Goal: Task Accomplishment & Management: Manage account settings

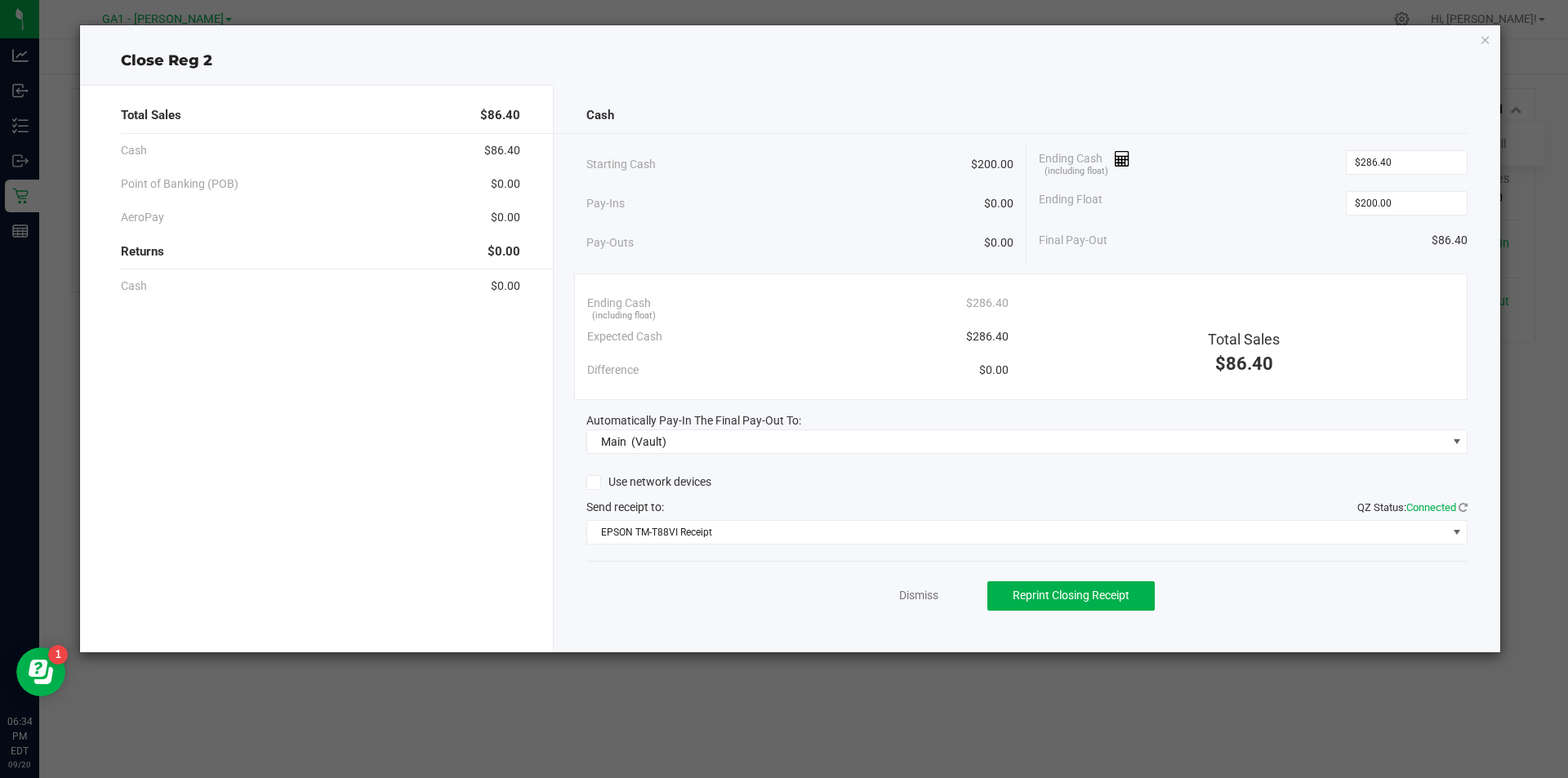
click at [1487, 27] on div "Close Reg 2 Total Sales $86.40 Cash $86.40 Point of Banking (POB) $0.00 AeroPay…" at bounding box center [790, 339] width 1421 height 627
click at [1487, 32] on icon "button" at bounding box center [1485, 38] width 11 height 20
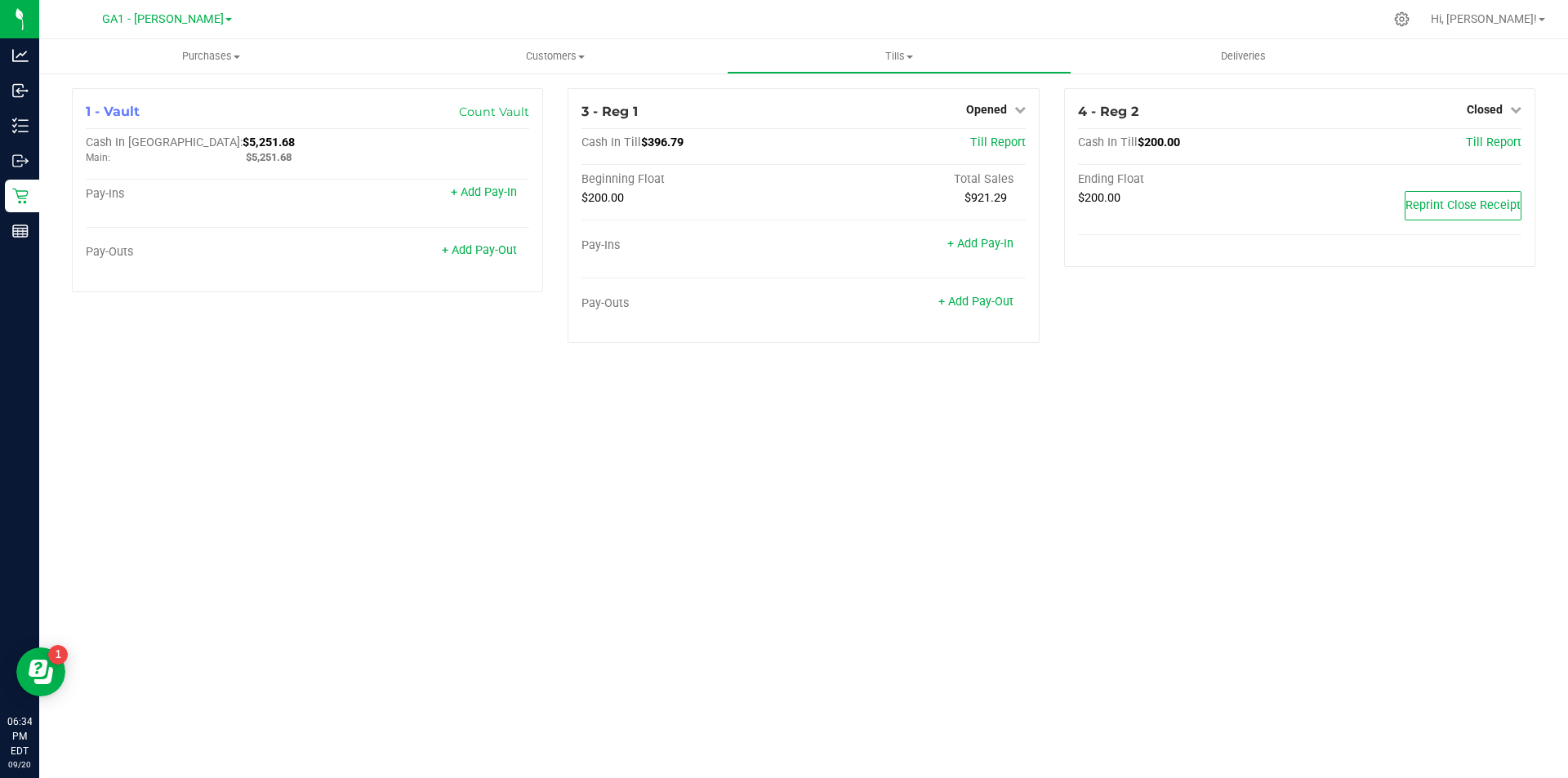
click at [1153, 511] on div "Purchases Summary of purchases Fulfillment All purchases Customers All customer…" at bounding box center [803, 409] width 1529 height 739
click at [1134, 464] on div "Purchases Summary of purchases Fulfillment All purchases Customers All customer…" at bounding box center [803, 409] width 1529 height 739
click at [555, 474] on div "Purchases Summary of purchases Fulfillment All purchases Customers All customer…" at bounding box center [803, 409] width 1529 height 739
click at [1015, 109] on icon at bounding box center [1020, 109] width 11 height 11
click at [1010, 137] on link "Close Till" at bounding box center [988, 143] width 44 height 13
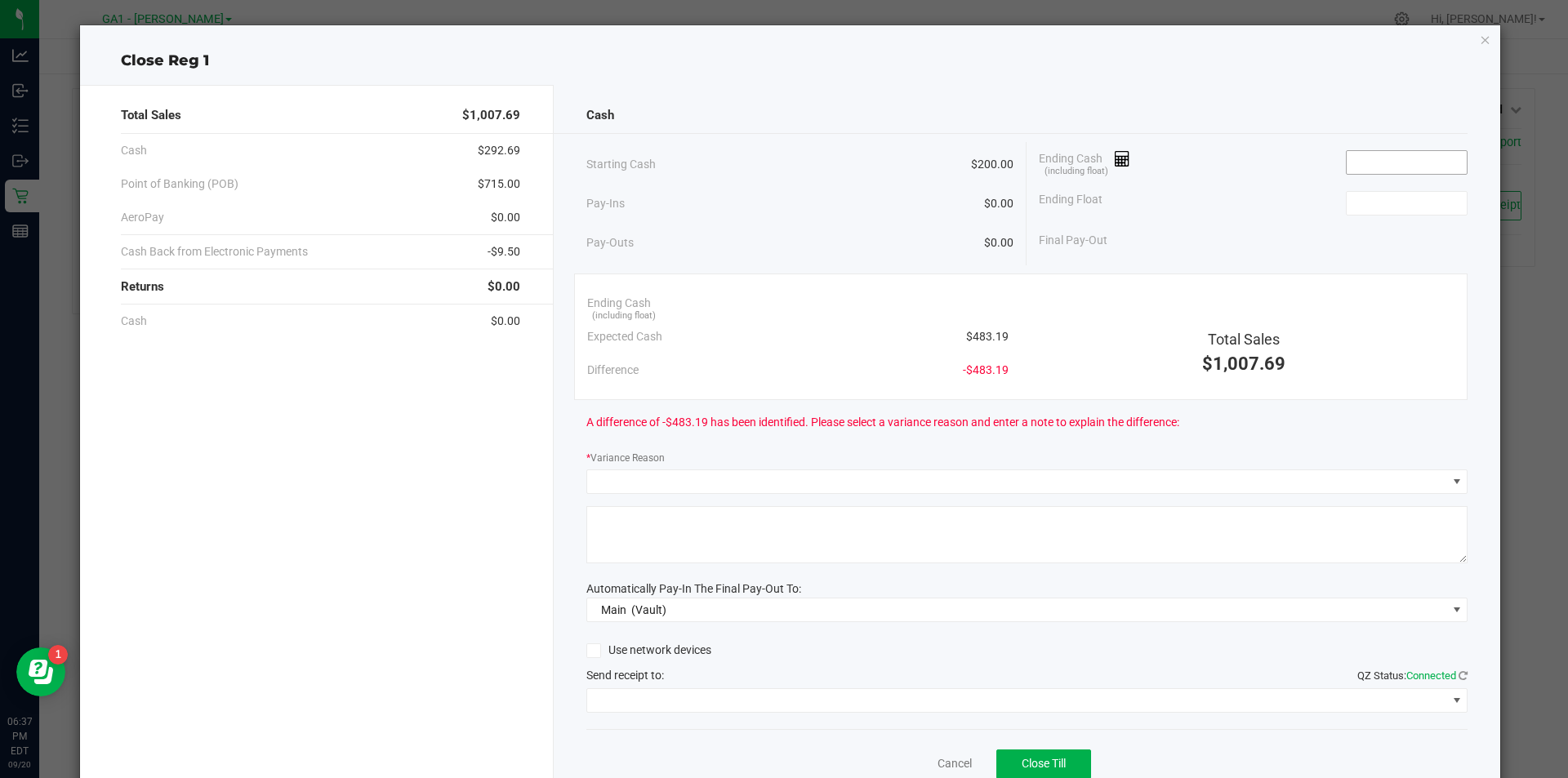
click at [1393, 161] on input at bounding box center [1406, 162] width 120 height 23
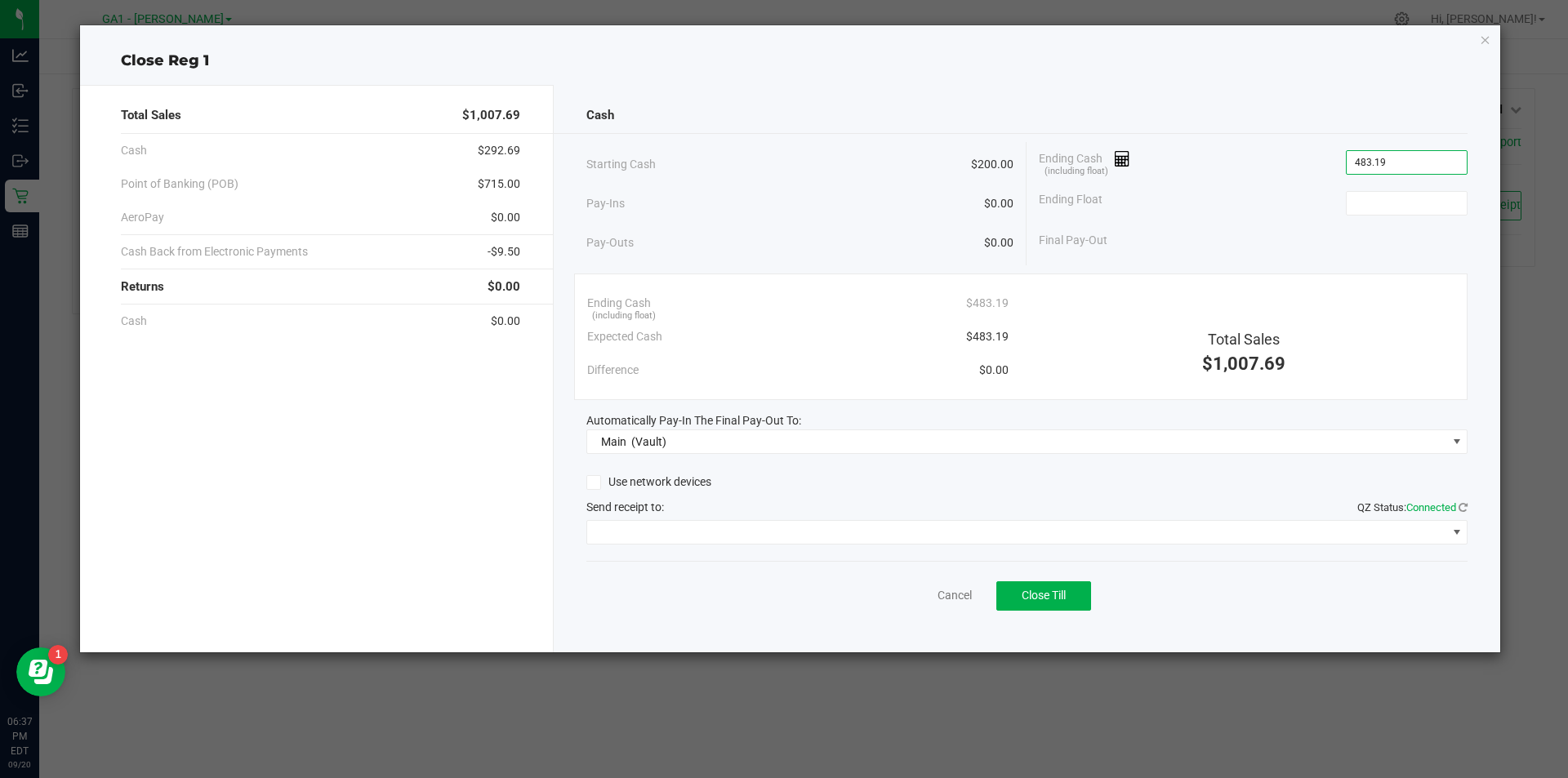
type input "$483.19"
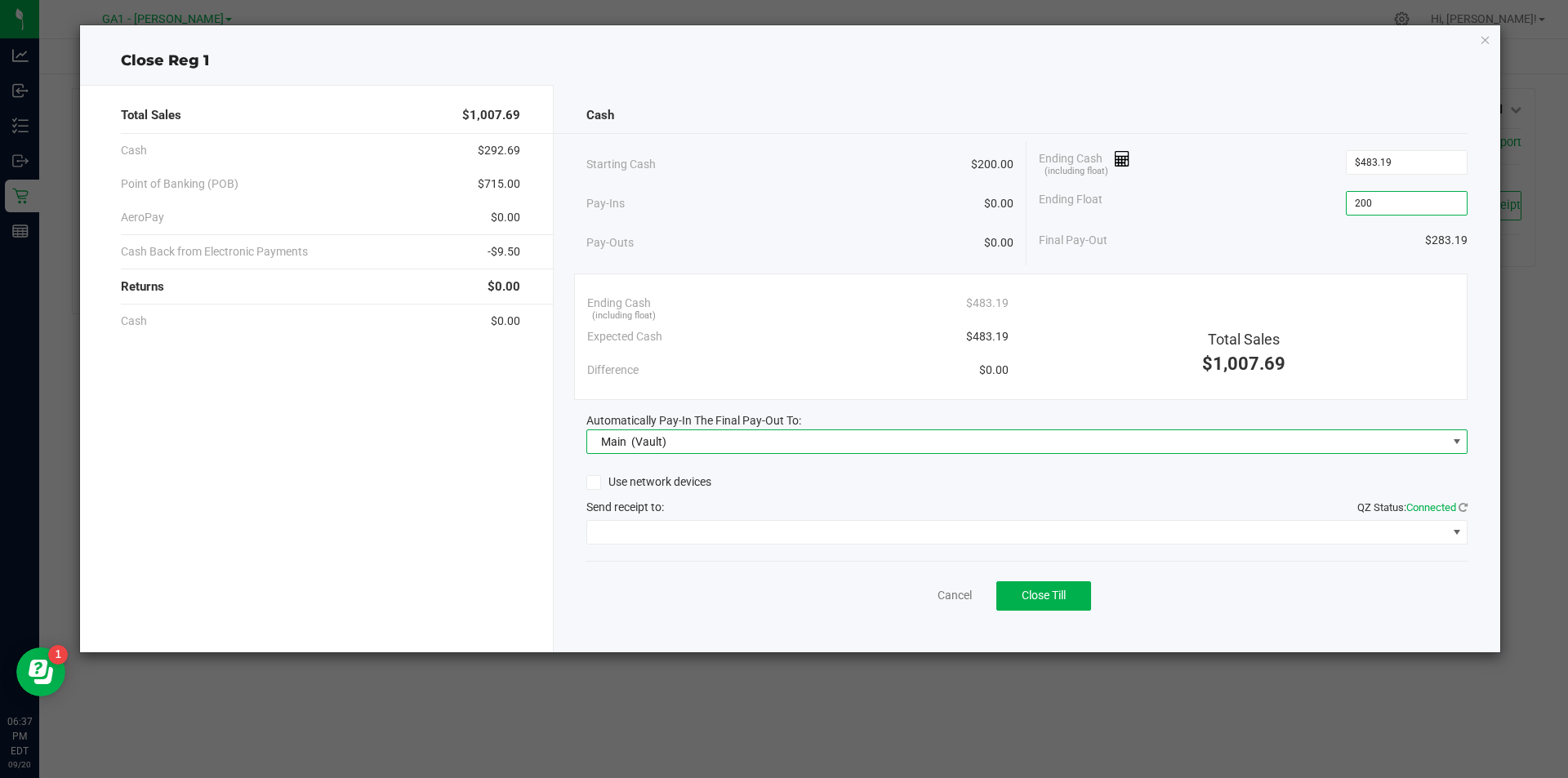
type input "$200.00"
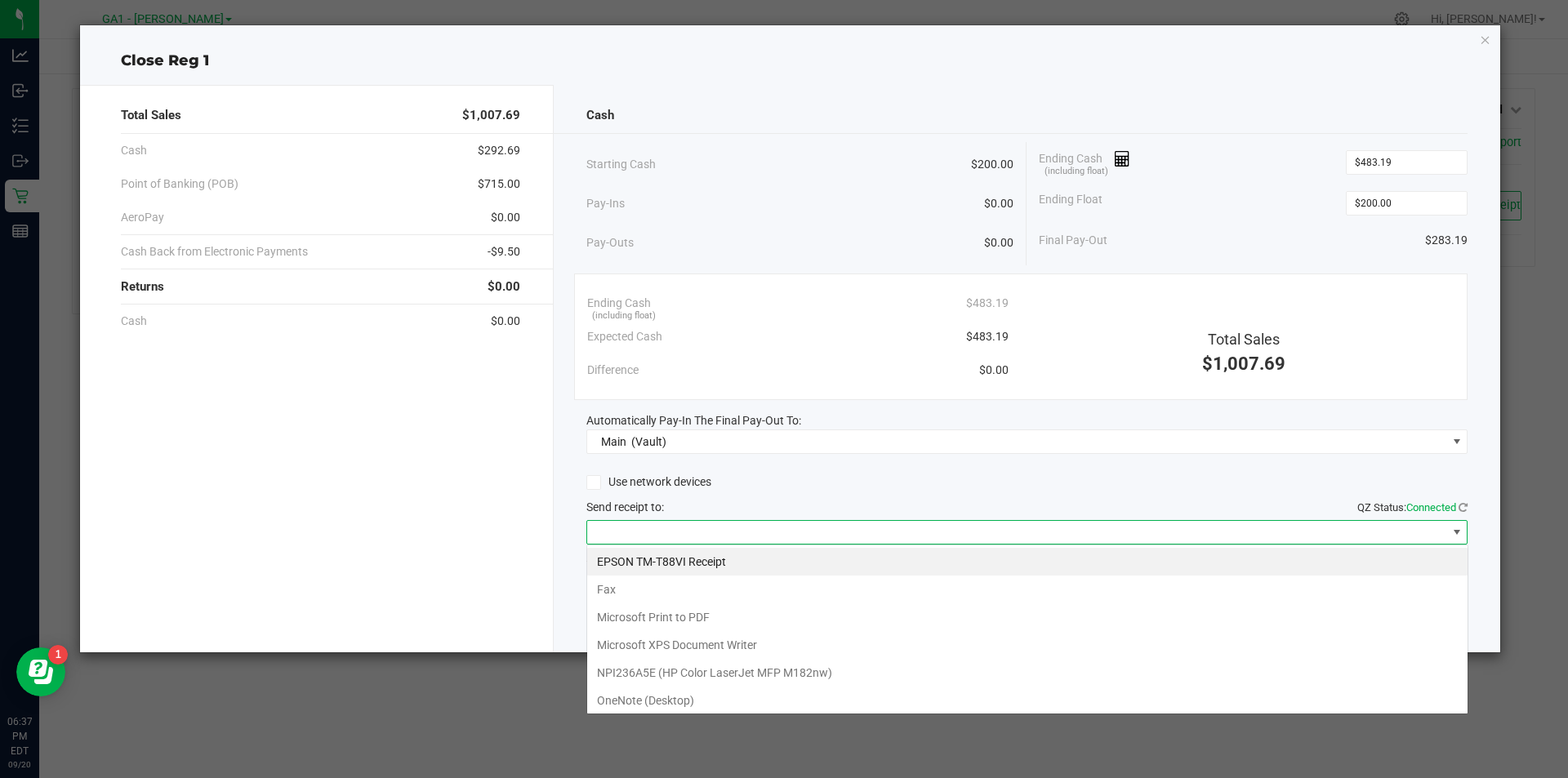
scroll to position [25, 881]
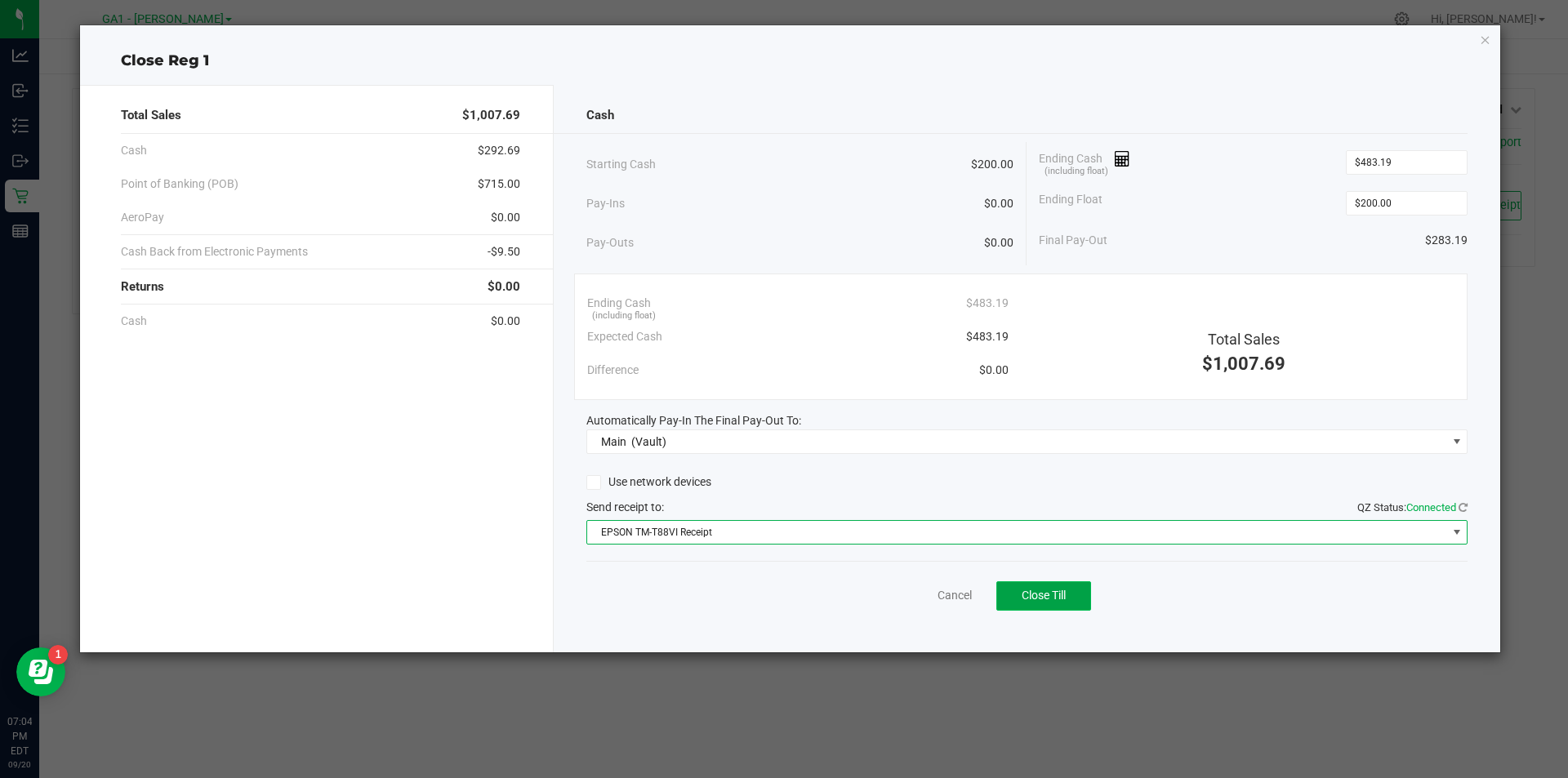
click at [1054, 589] on span "Close Till" at bounding box center [1044, 594] width 44 height 13
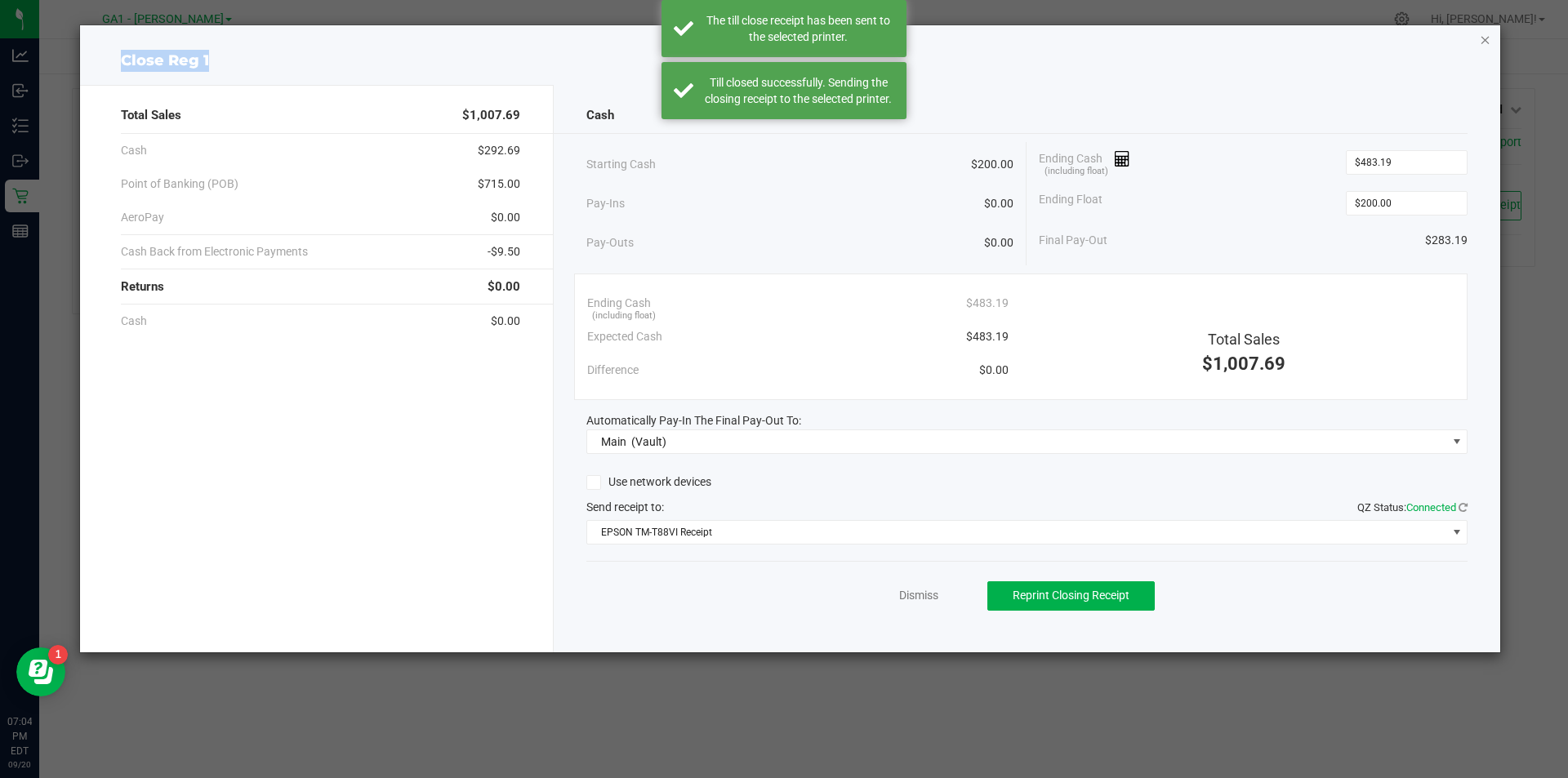
click at [1482, 36] on div "Close Reg 1 Total Sales $1,007.69 Cash $292.69 Point of Banking (POB) $715.00 A…" at bounding box center [790, 339] width 1421 height 627
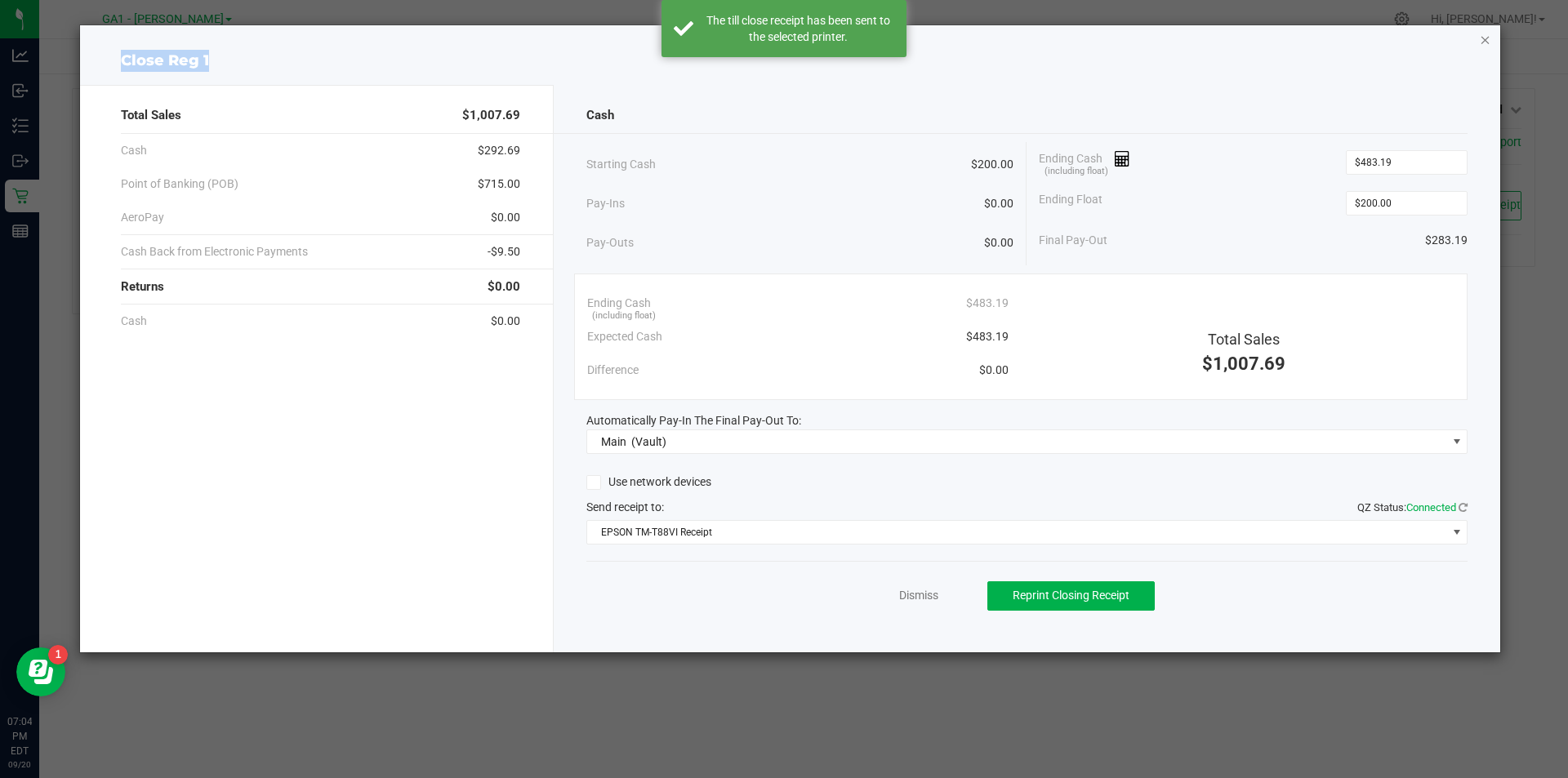
click at [1487, 44] on icon "button" at bounding box center [1485, 38] width 11 height 20
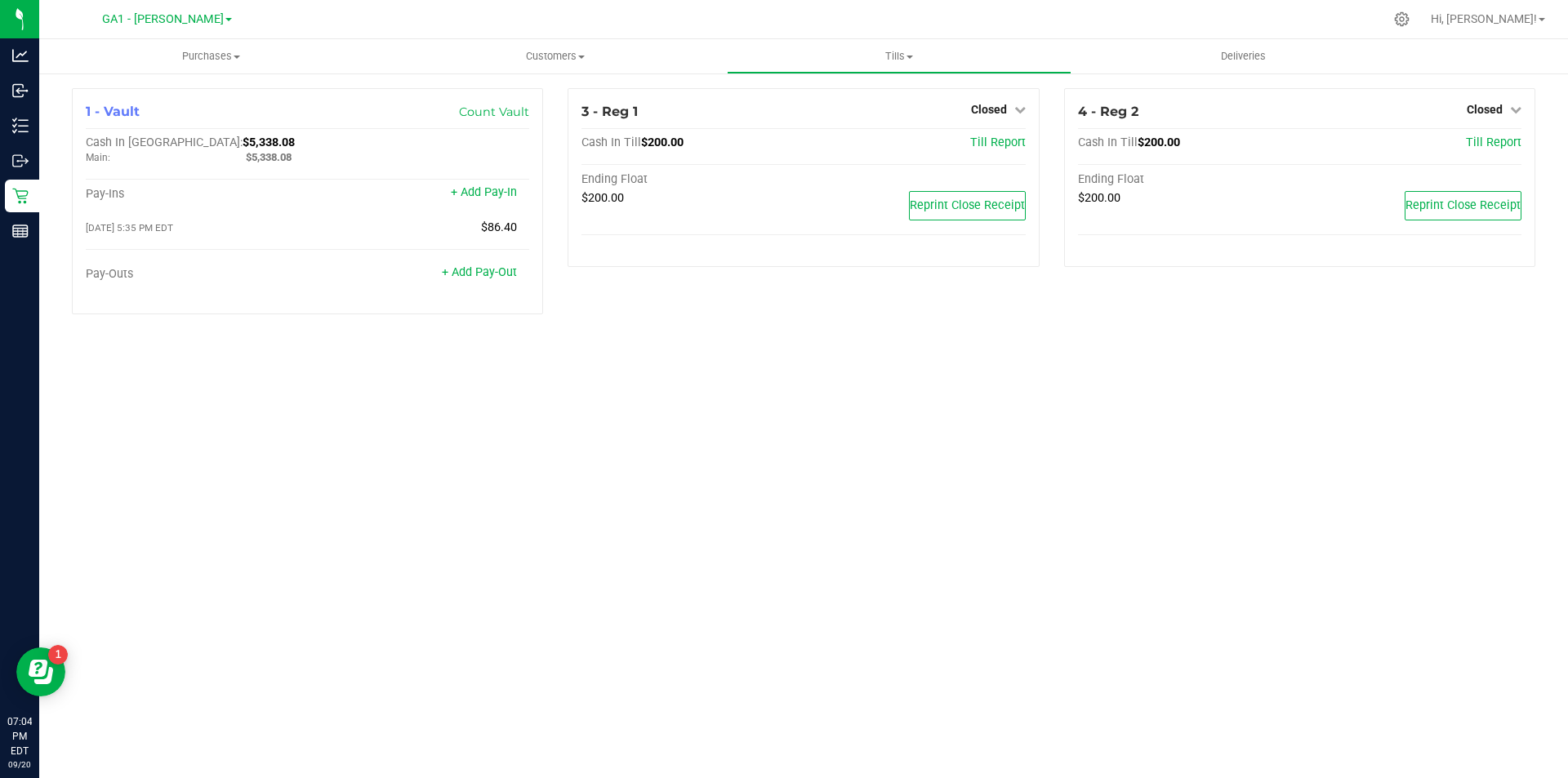
click at [1444, 617] on div "Purchases Summary of purchases Fulfillment All purchases Customers All customer…" at bounding box center [803, 409] width 1529 height 739
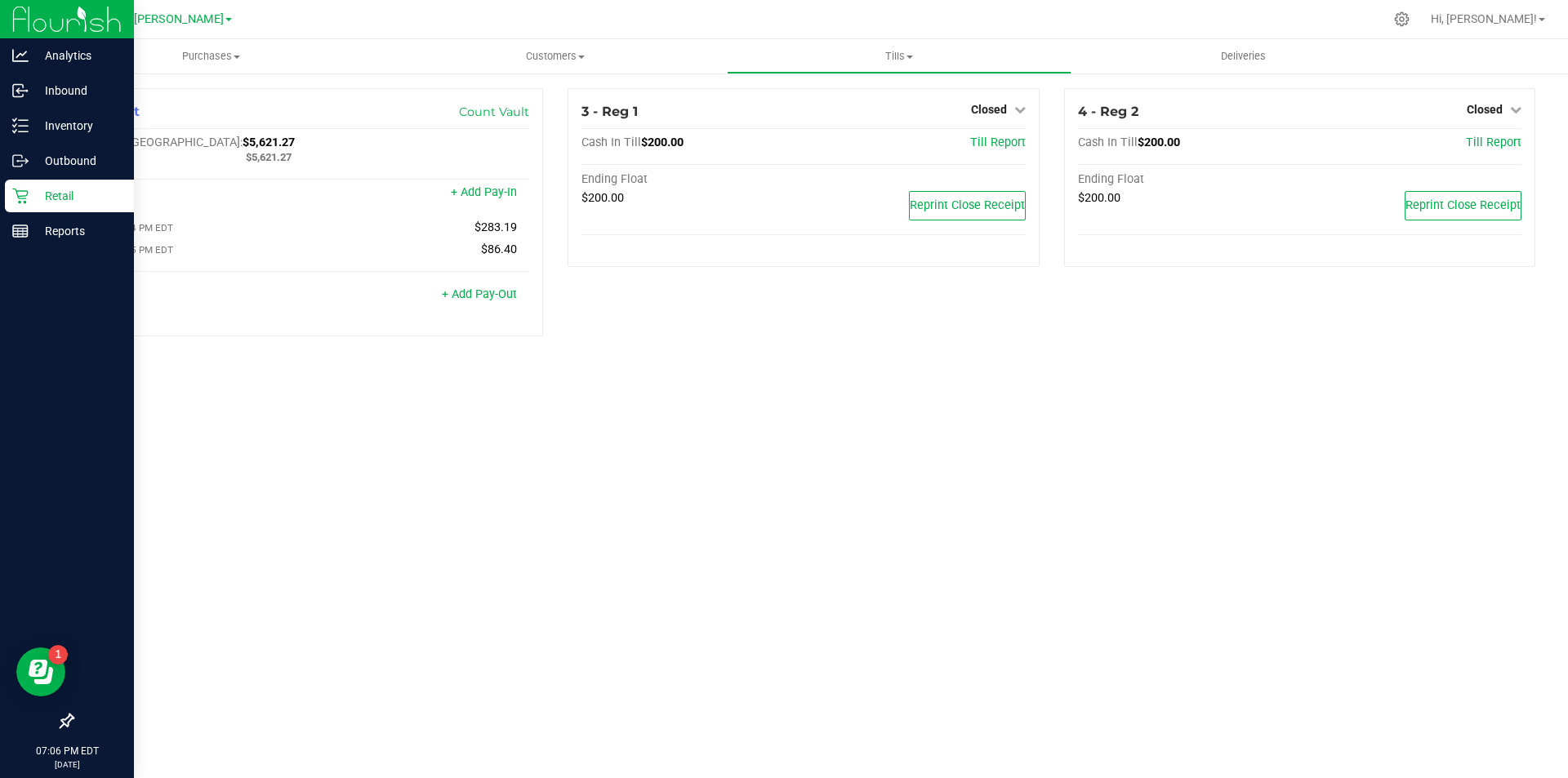
click at [11, 776] on div "07:06 PM EDT [DATE] 09/20" at bounding box center [67, 757] width 134 height 42
